Goal: Task Accomplishment & Management: Complete application form

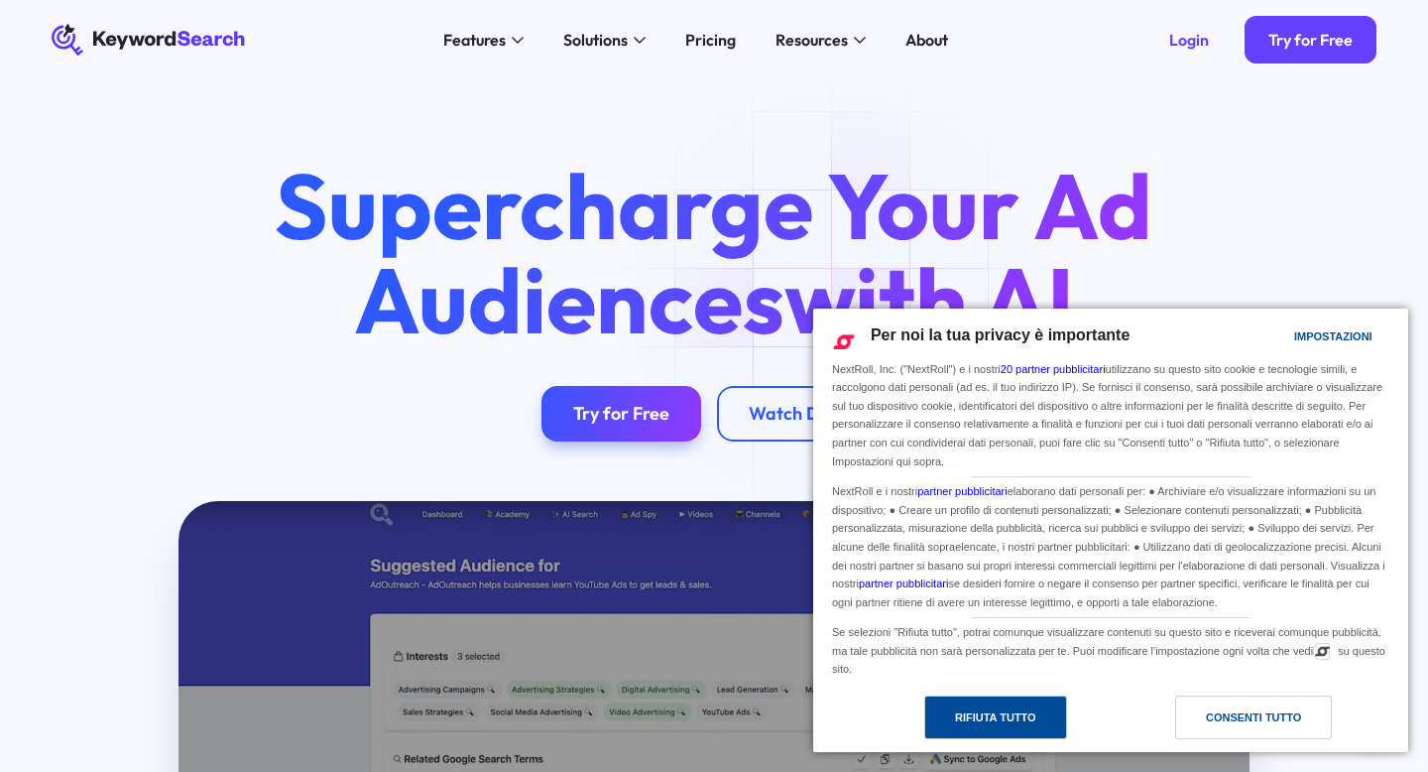
click at [1041, 728] on div "Rifiuta tutto" at bounding box center [995, 717] width 143 height 44
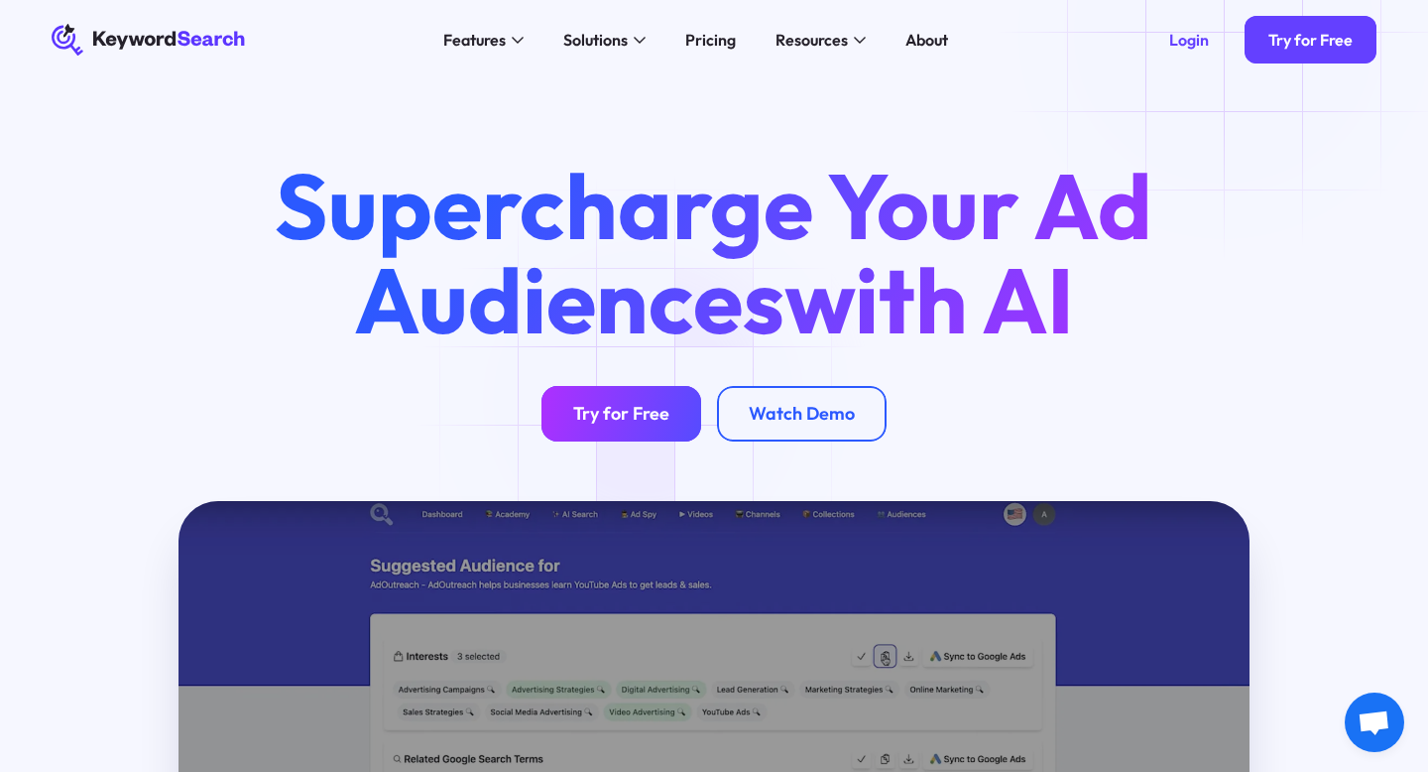
click at [644, 401] on link "Try for Free" at bounding box center [622, 414] width 160 height 56
